Goal: Transaction & Acquisition: Purchase product/service

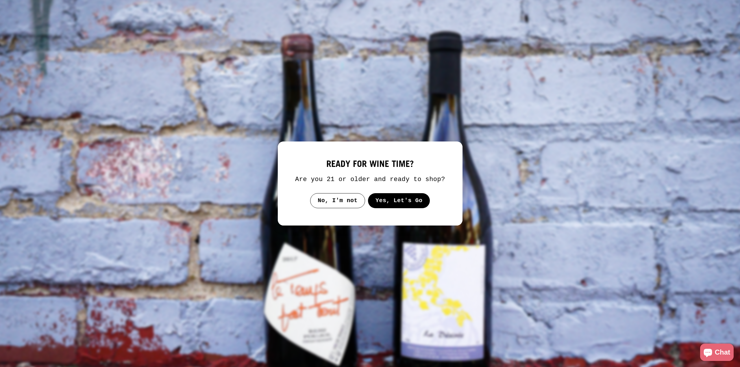
click at [387, 200] on button "Yes, Let's Go" at bounding box center [399, 200] width 62 height 15
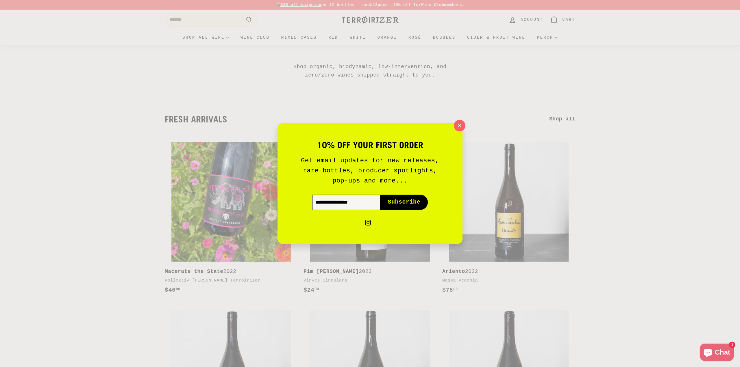
click at [342, 201] on input "Enter your email" at bounding box center [346, 202] width 68 height 15
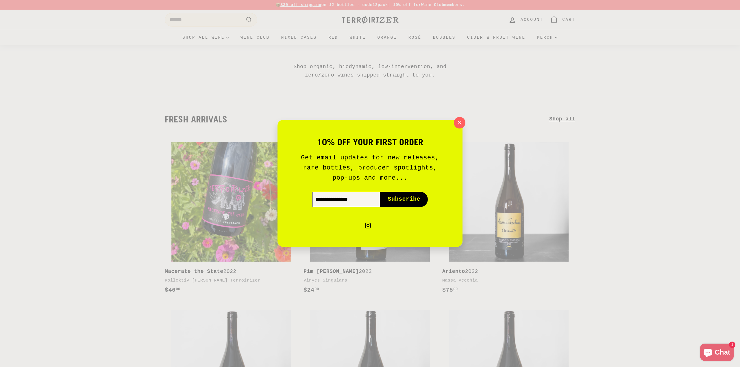
click at [345, 201] on input "Enter your email" at bounding box center [346, 199] width 68 height 15
type input "**********"
click at [399, 195] on button "Subscribe icon-right-arrow" at bounding box center [404, 199] width 48 height 15
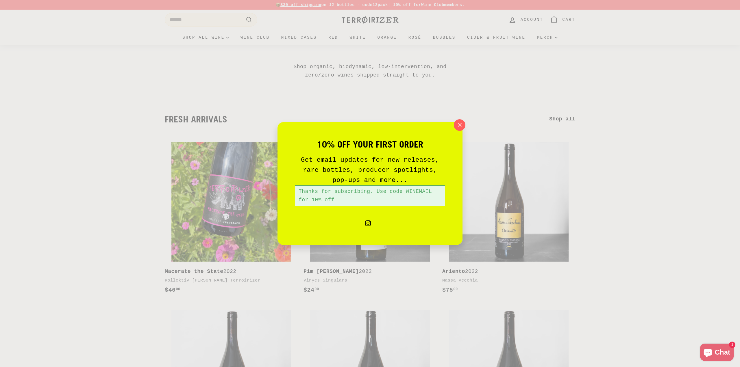
click at [406, 191] on div "Thanks for subscribing. Use code WINEMAIL for 10% off" at bounding box center [370, 196] width 150 height 21
click at [461, 124] on icon "button" at bounding box center [460, 125] width 4 height 4
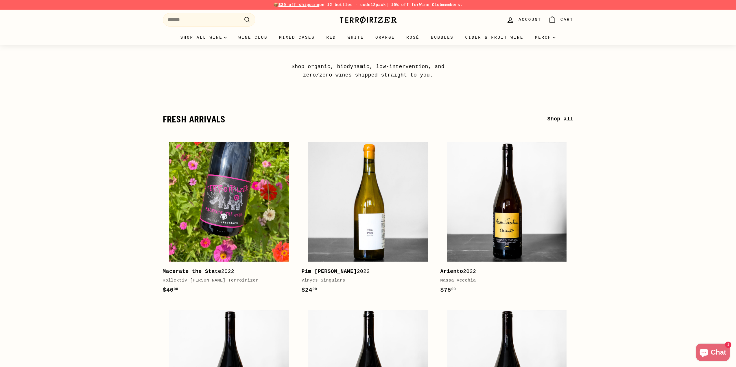
click at [461, 124] on div "10% off your first order Get email updates for new releases, rare bottles, prod…" at bounding box center [368, 183] width 736 height 367
click at [195, 21] on input "Search" at bounding box center [209, 20] width 93 height 14
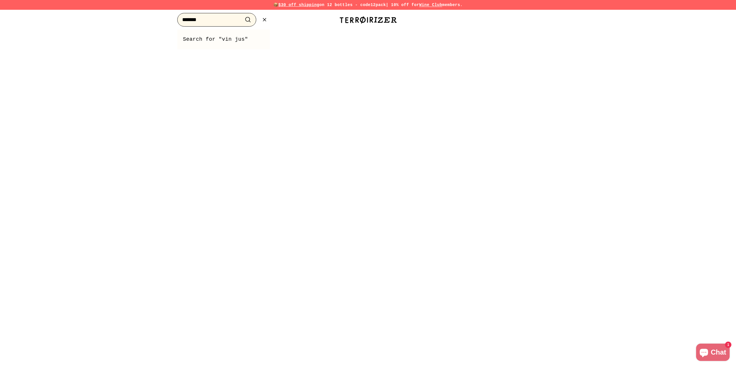
type input "*******"
click at [243, 15] on button ".cls-1{fill:none;stroke:#000;stroke-miterlimit:10;stroke-width:2px} Search" at bounding box center [248, 19] width 11 height 9
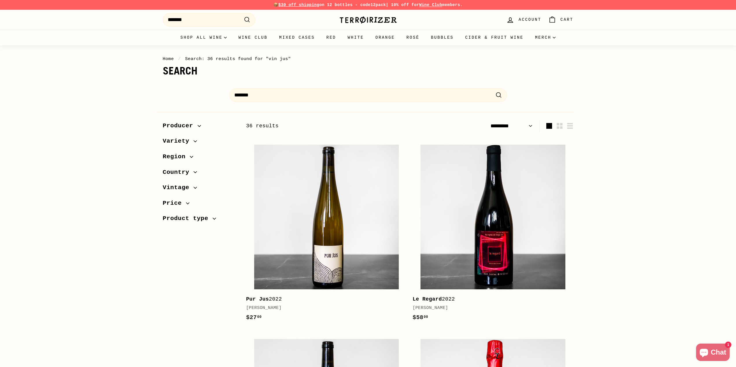
select select "*********"
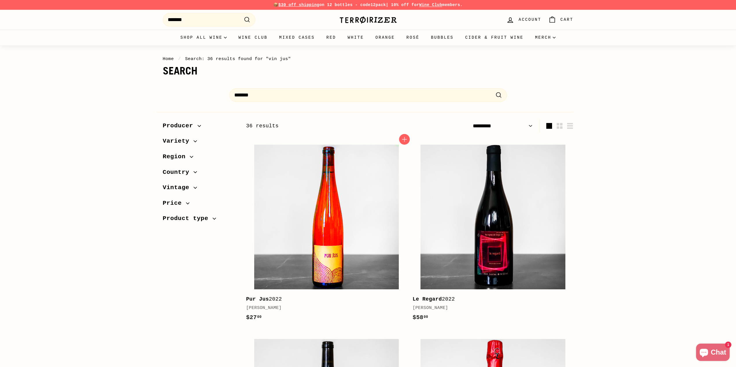
click at [312, 211] on img at bounding box center [326, 217] width 145 height 145
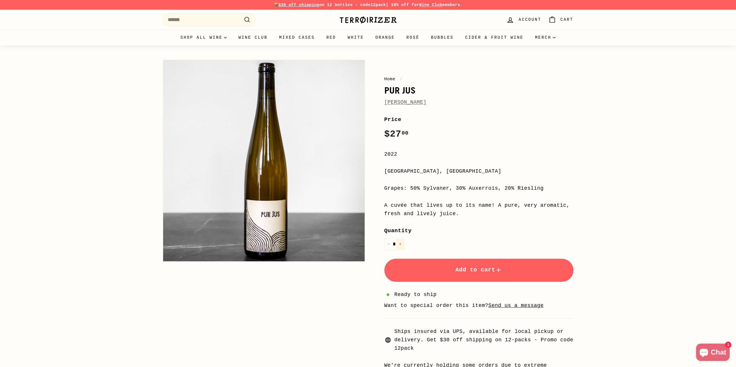
click at [400, 244] on icon "Increase item quantity by one" at bounding box center [400, 244] width 3 height 3
click at [387, 245] on icon "Reduce item quantity by one" at bounding box center [388, 244] width 3 height 3
type input "*"
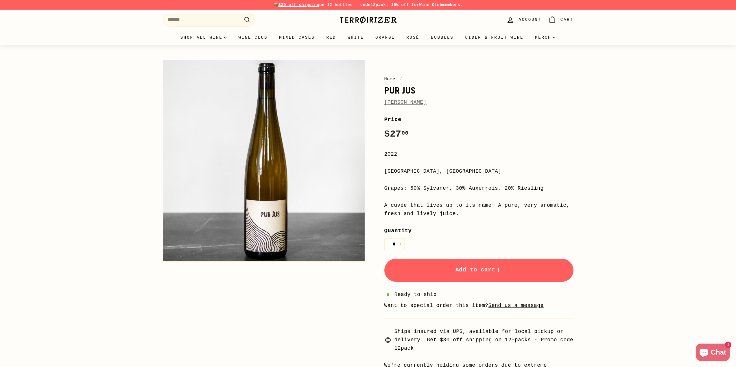
click at [455, 271] on span "Add to cart" at bounding box center [478, 270] width 47 height 7
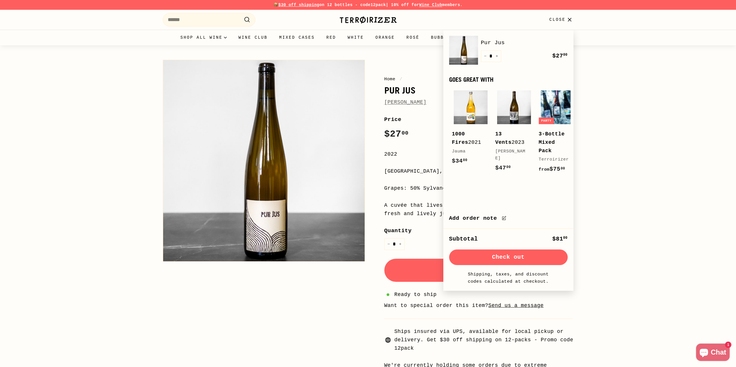
click at [568, 18] on icon "button" at bounding box center [569, 20] width 8 height 8
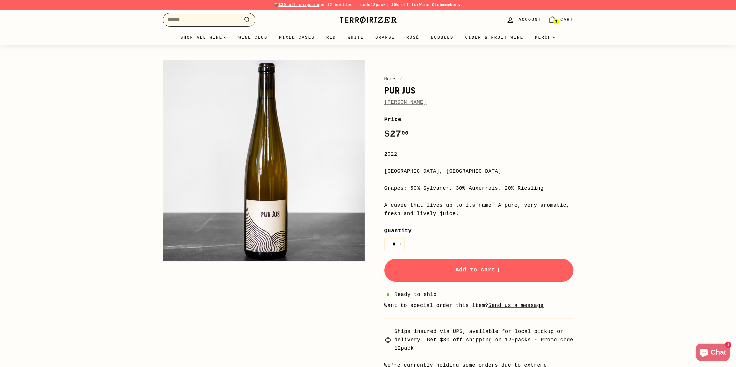
click at [197, 16] on input "Search" at bounding box center [209, 20] width 93 height 14
click at [417, 104] on link "[PERSON_NAME]" at bounding box center [405, 102] width 42 height 6
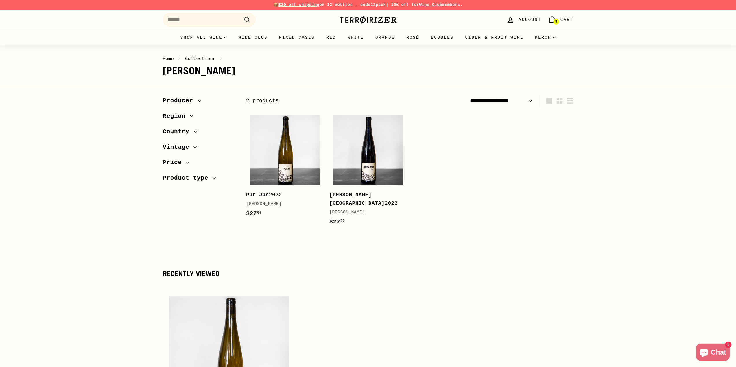
click at [561, 20] on span "Cart" at bounding box center [566, 19] width 13 height 6
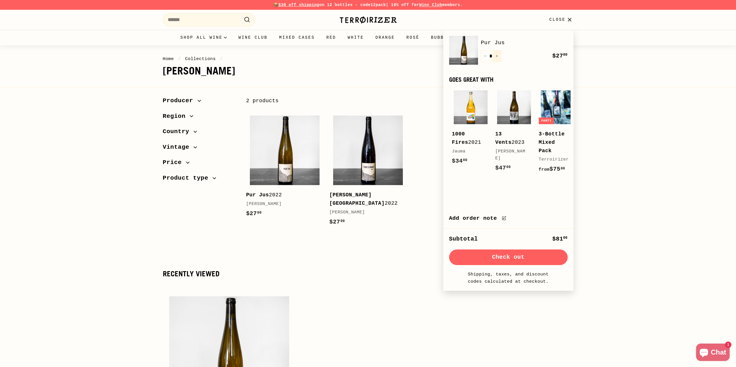
click at [496, 55] on icon "Increase item quantity by one" at bounding box center [496, 56] width 3 height 3
type input "*"
click at [507, 265] on button "Check out" at bounding box center [508, 258] width 119 height 16
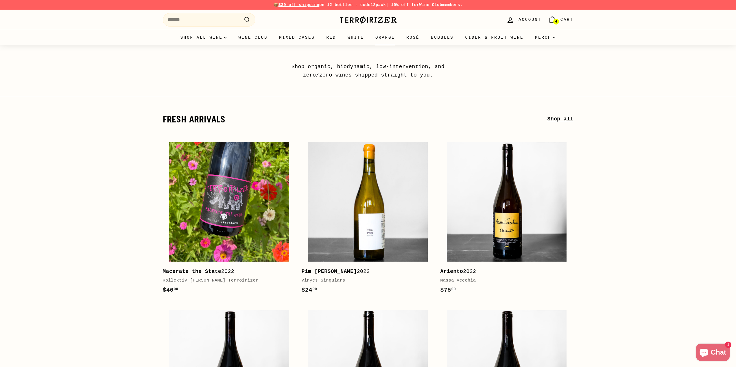
click at [379, 40] on link "Orange" at bounding box center [384, 38] width 31 height 16
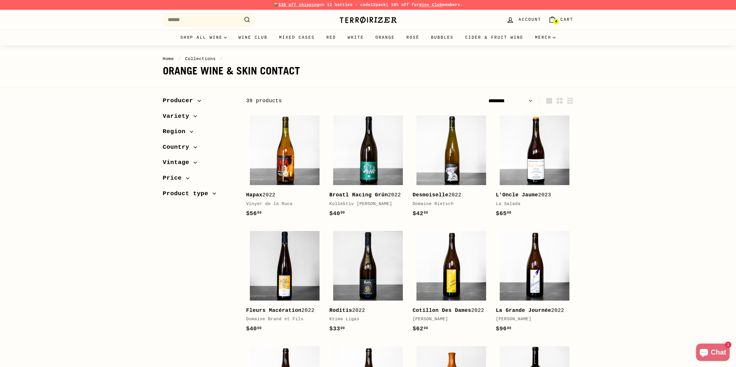
select select "******"
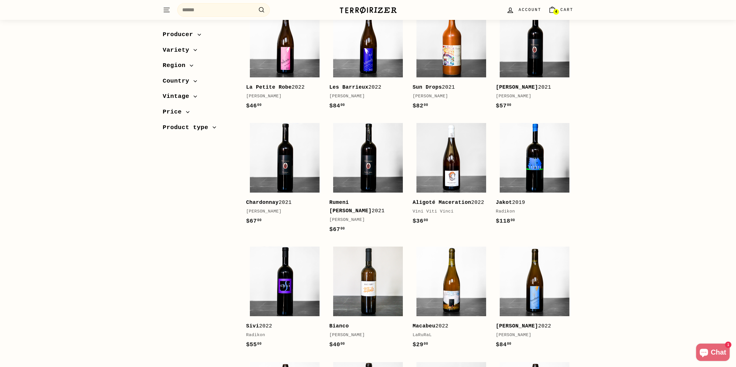
scroll to position [347, 0]
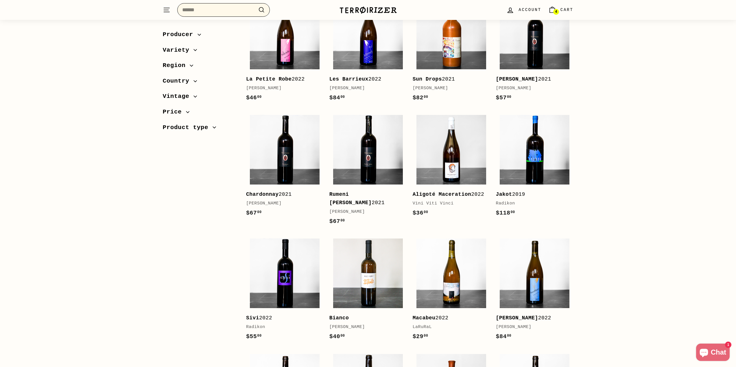
click at [193, 9] on input "Search" at bounding box center [223, 10] width 93 height 14
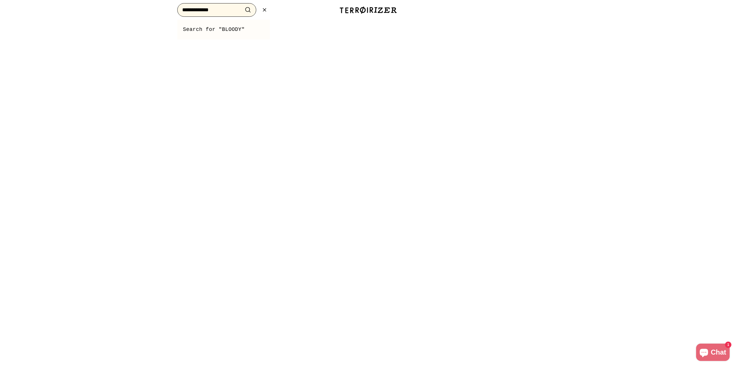
type input "**********"
click at [243, 5] on button ".cls-1{fill:none;stroke:#000;stroke-miterlimit:10;stroke-width:2px} Search" at bounding box center [248, 9] width 11 height 9
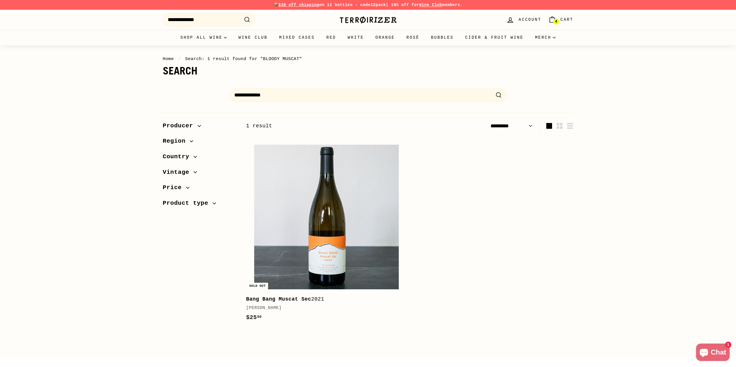
select select "*********"
click at [553, 18] on icon "Cart" at bounding box center [552, 20] width 8 height 8
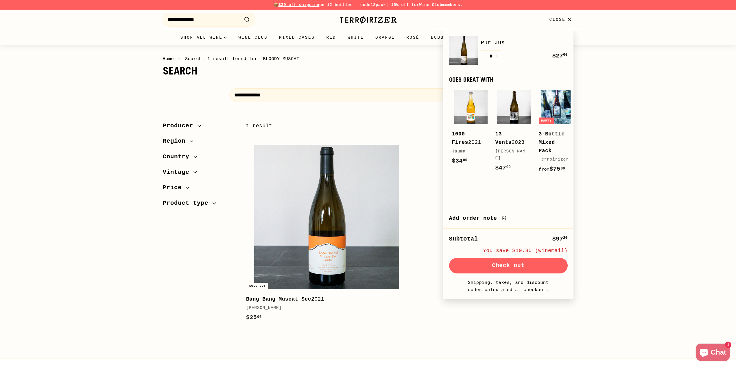
click at [488, 42] on link "Pur Jus" at bounding box center [524, 42] width 87 height 9
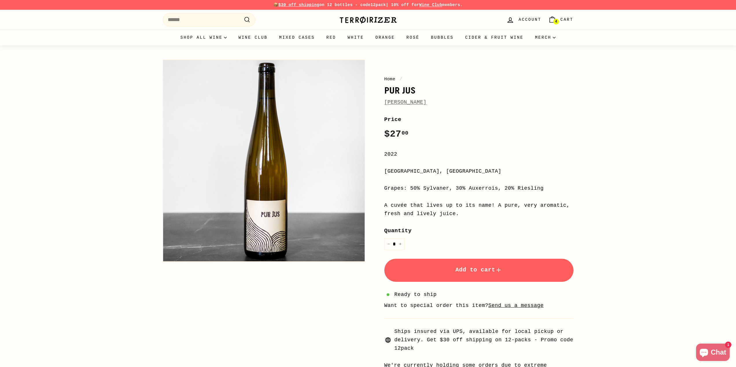
click at [557, 16] on link "4 Cart" at bounding box center [561, 19] width 32 height 17
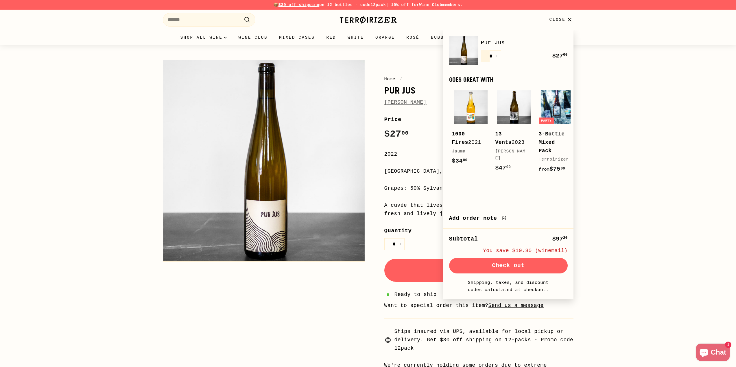
click at [484, 55] on icon "Reduce item quantity by one" at bounding box center [485, 56] width 3 height 3
type input "*"
click at [484, 55] on div "Quantity * − + Remove" at bounding box center [491, 56] width 20 height 12
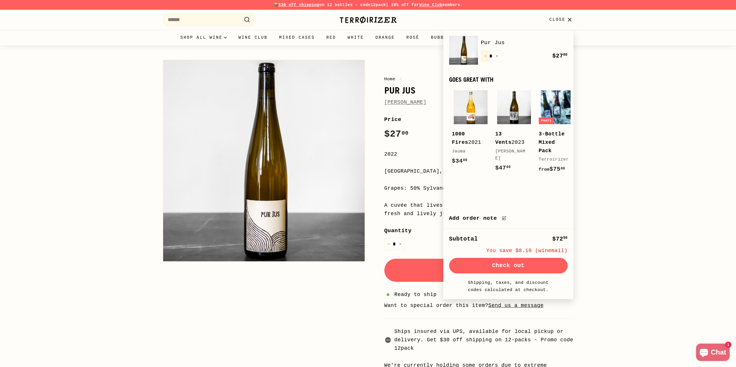
click at [484, 55] on icon "Reduce item quantity by one" at bounding box center [485, 56] width 3 height 3
type input "*"
click at [485, 55] on icon "Reduce item quantity by one" at bounding box center [485, 56] width 3 height 3
type input "*"
click at [485, 55] on icon "Reduce item quantity by one" at bounding box center [485, 56] width 3 height 3
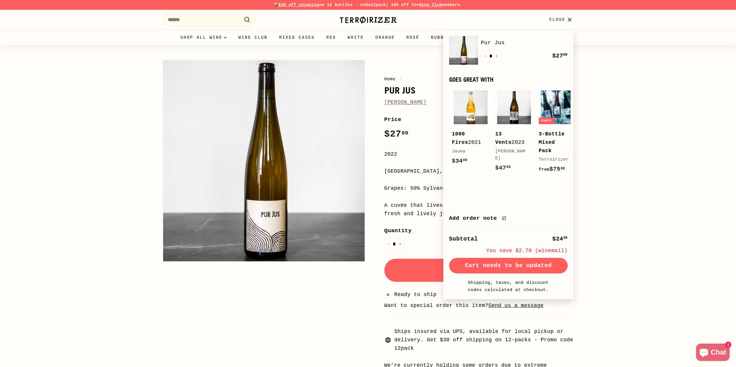
type input "*"
